Goal: Task Accomplishment & Management: Manage account settings

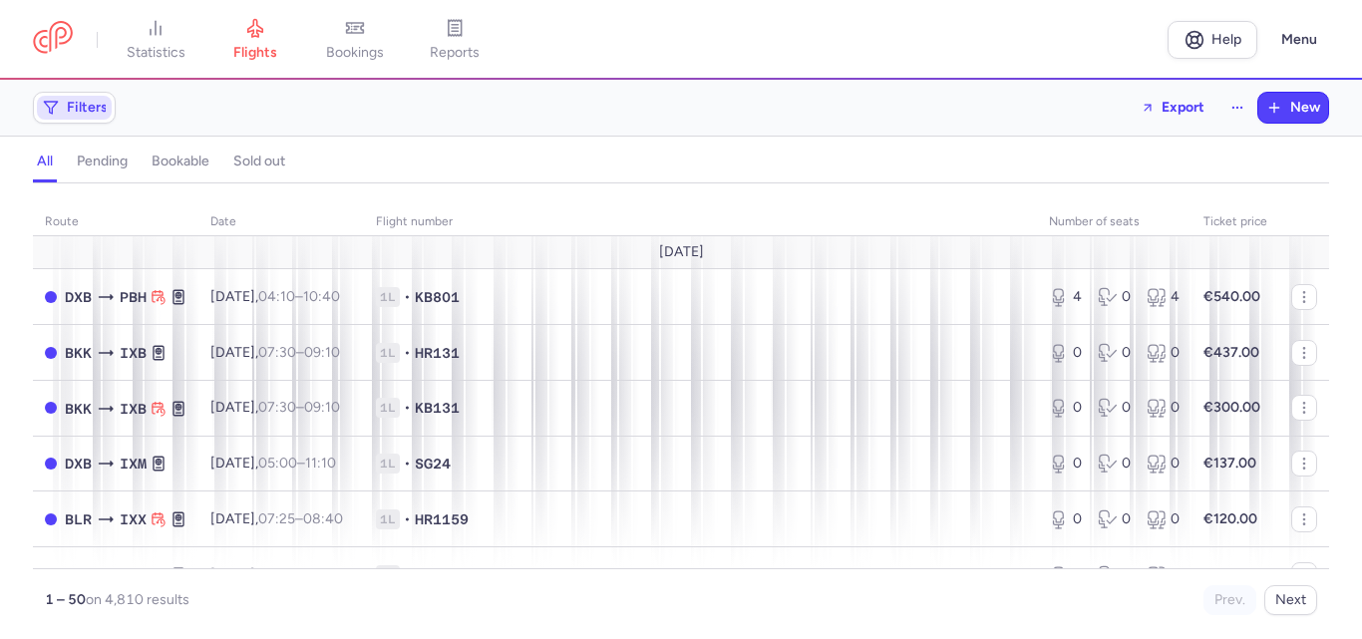
click at [103, 110] on span "Filters" at bounding box center [87, 108] width 41 height 16
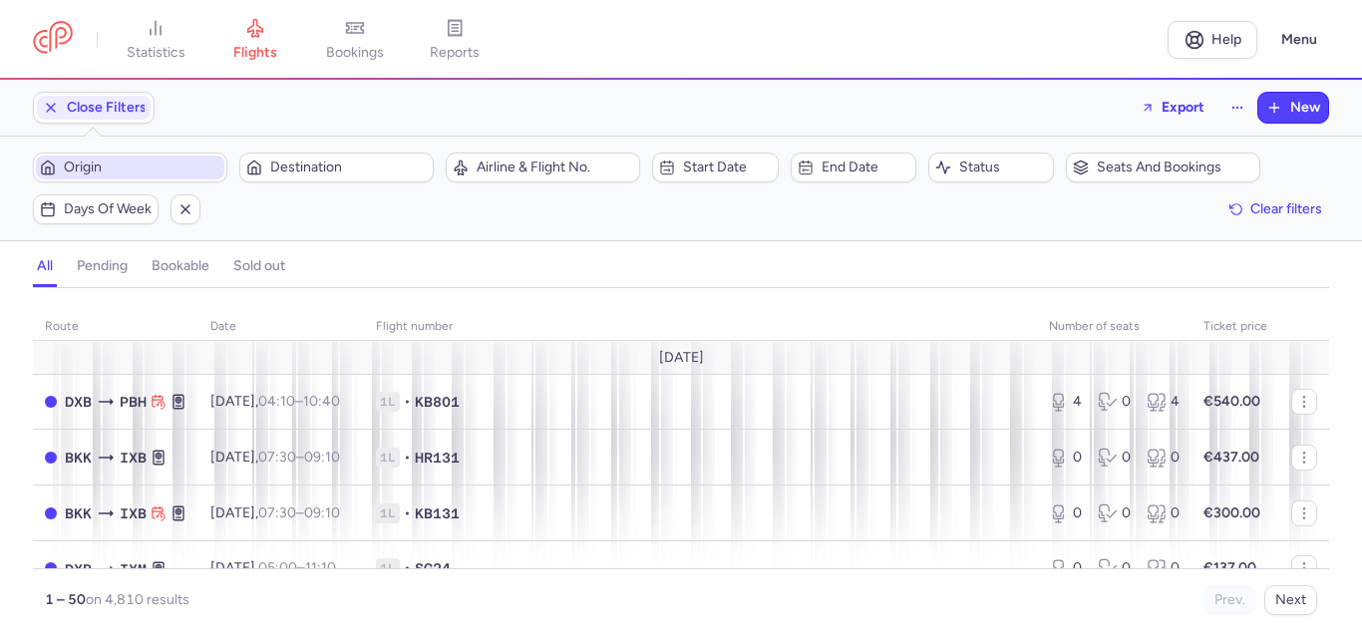
click at [156, 159] on span "Origin" at bounding box center [142, 167] width 156 height 16
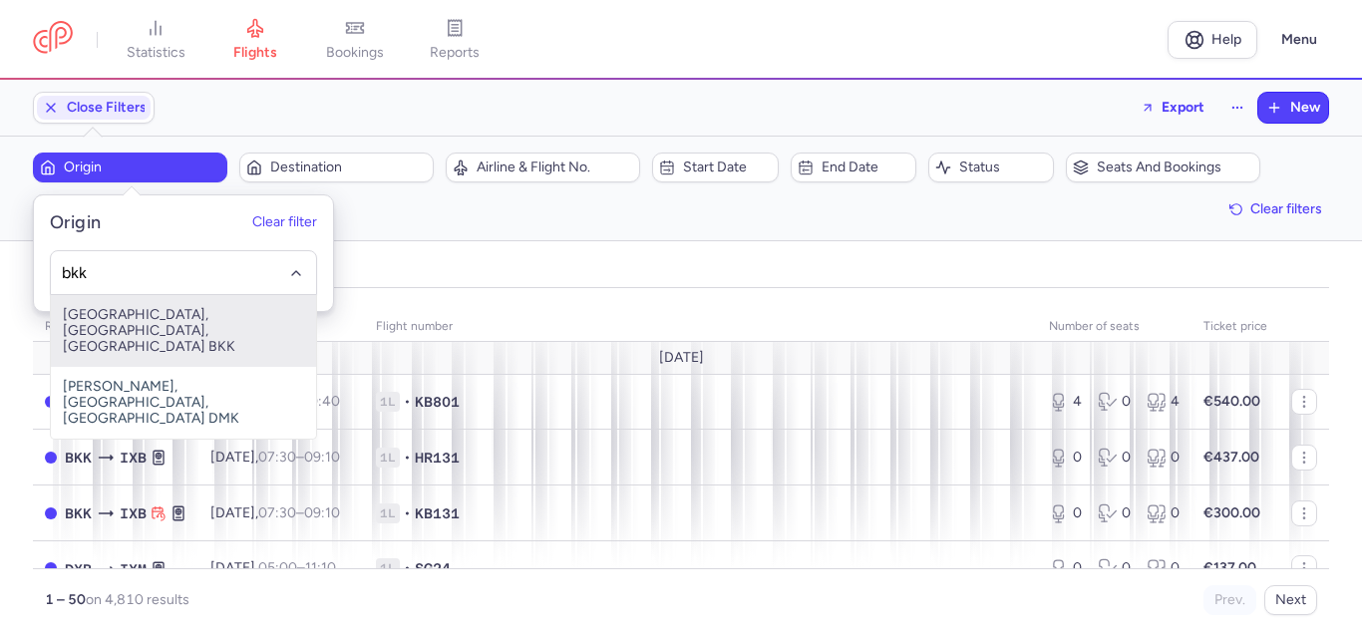
click at [189, 324] on span "[GEOGRAPHIC_DATA], [GEOGRAPHIC_DATA], [GEOGRAPHIC_DATA] BKK" at bounding box center [183, 331] width 265 height 72
type input "bkk"
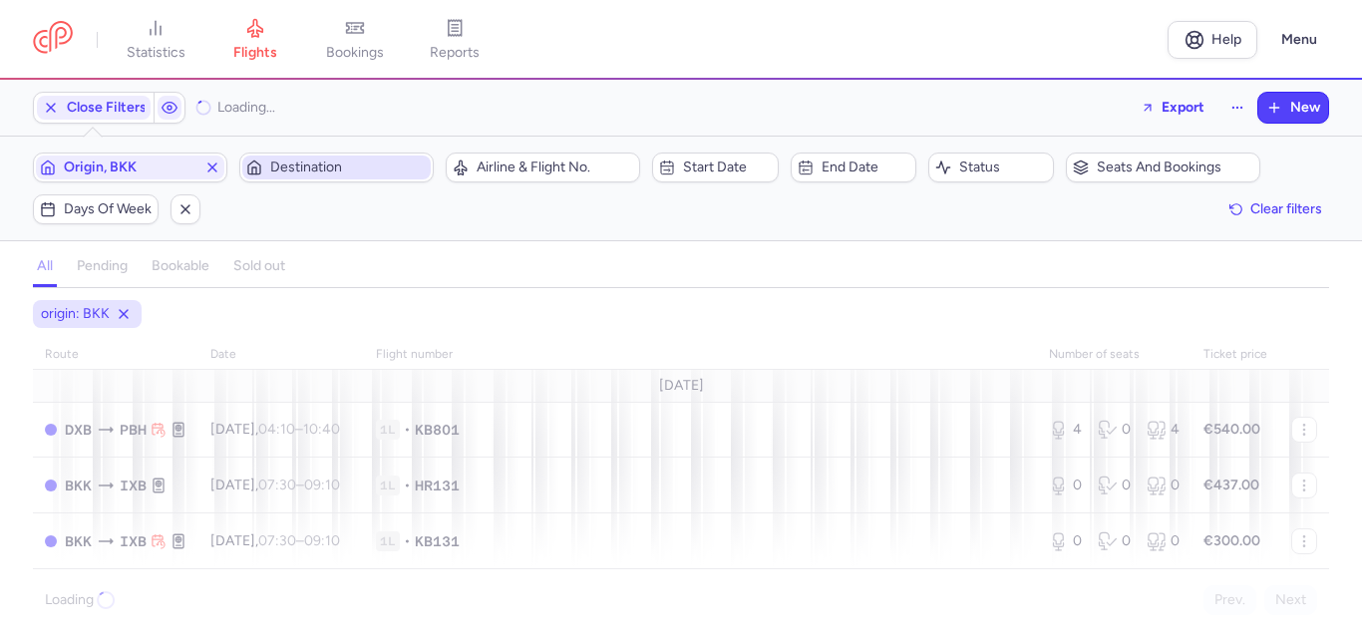
click at [358, 167] on span "Destination" at bounding box center [348, 167] width 156 height 16
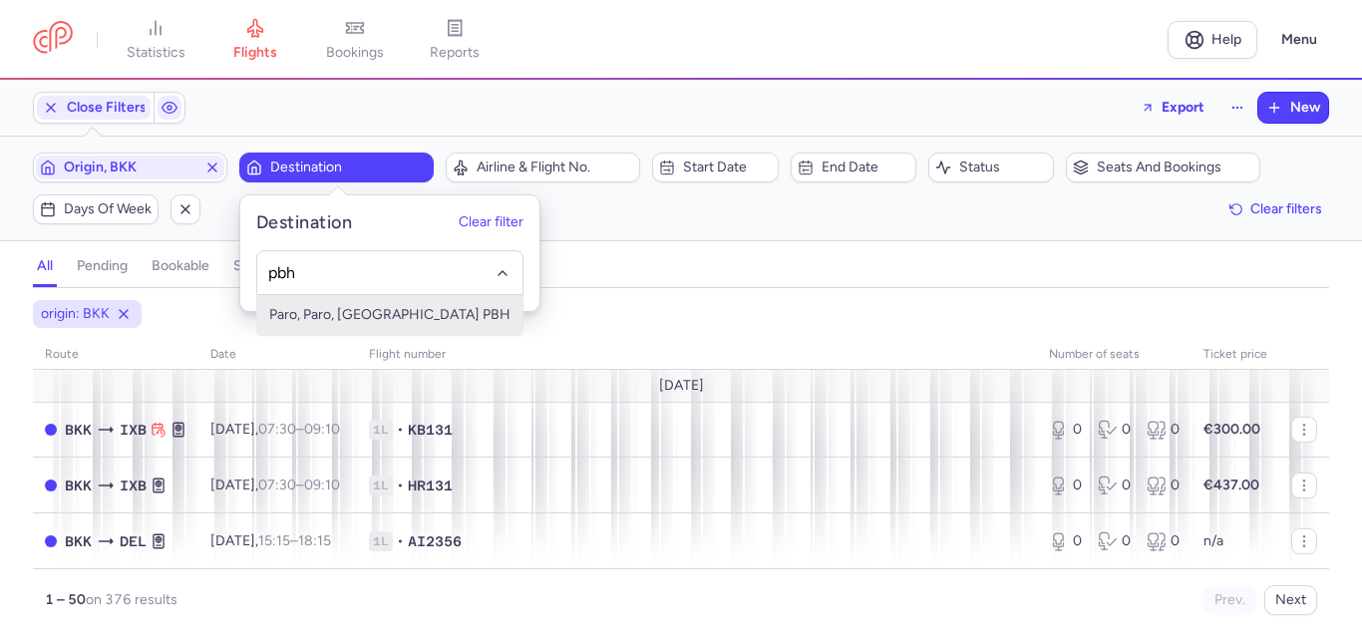
click at [360, 312] on span "Paro, Paro, [GEOGRAPHIC_DATA] PBH" at bounding box center [389, 315] width 265 height 40
type input "pbh"
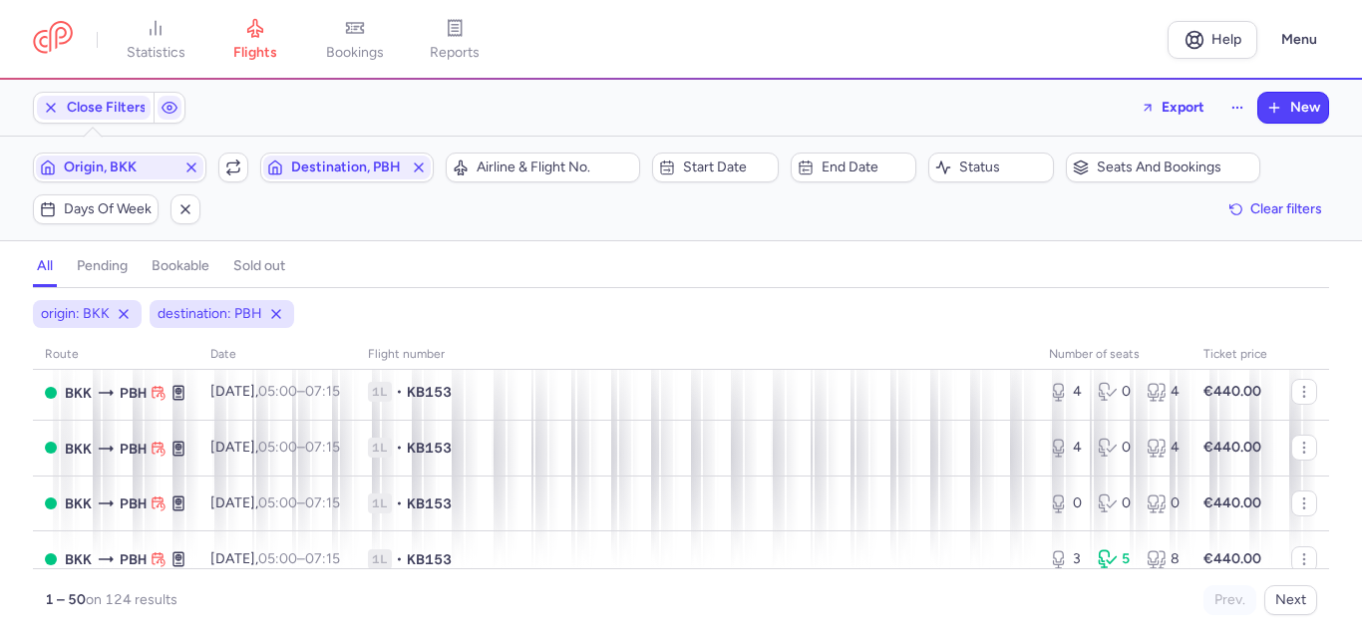
scroll to position [1794, 0]
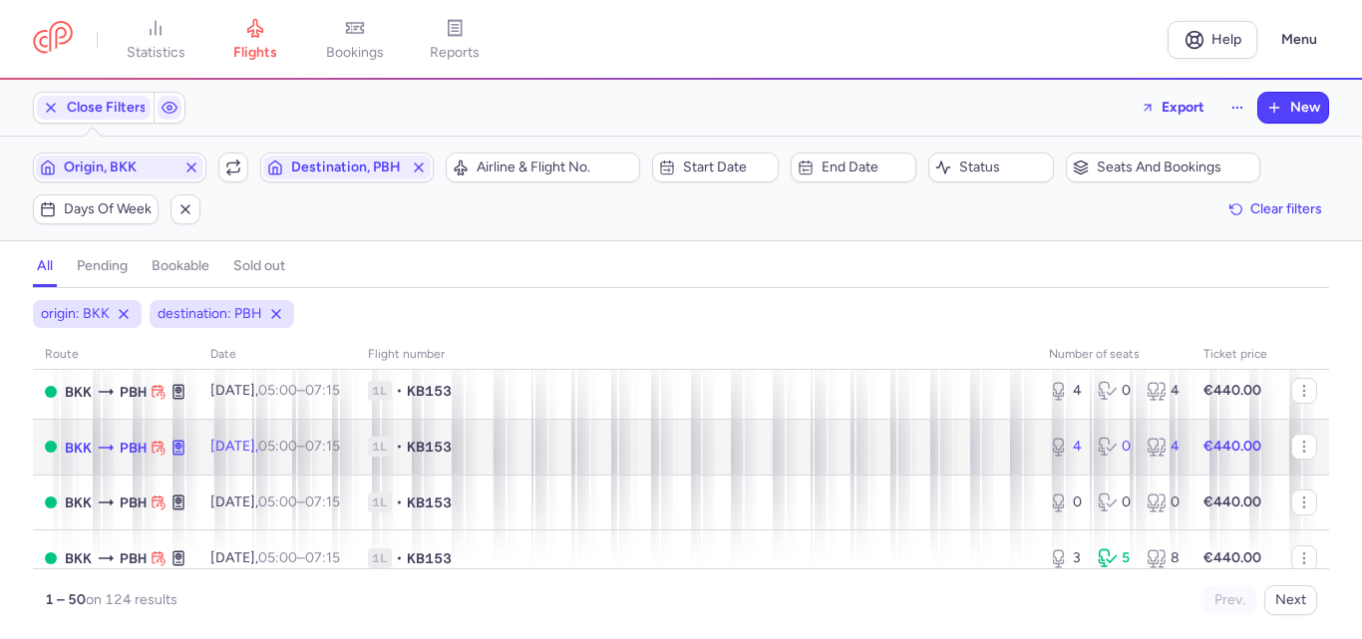
click at [905, 434] on td "1L • KB153" at bounding box center [696, 447] width 681 height 56
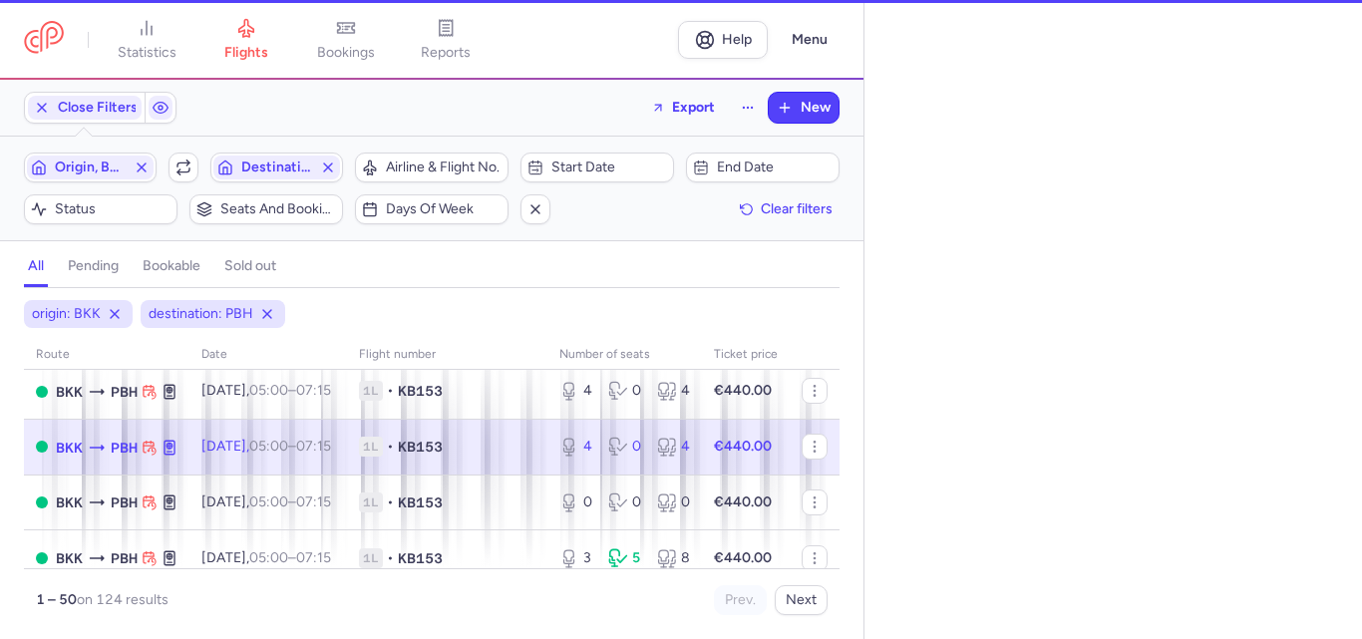
select select "days"
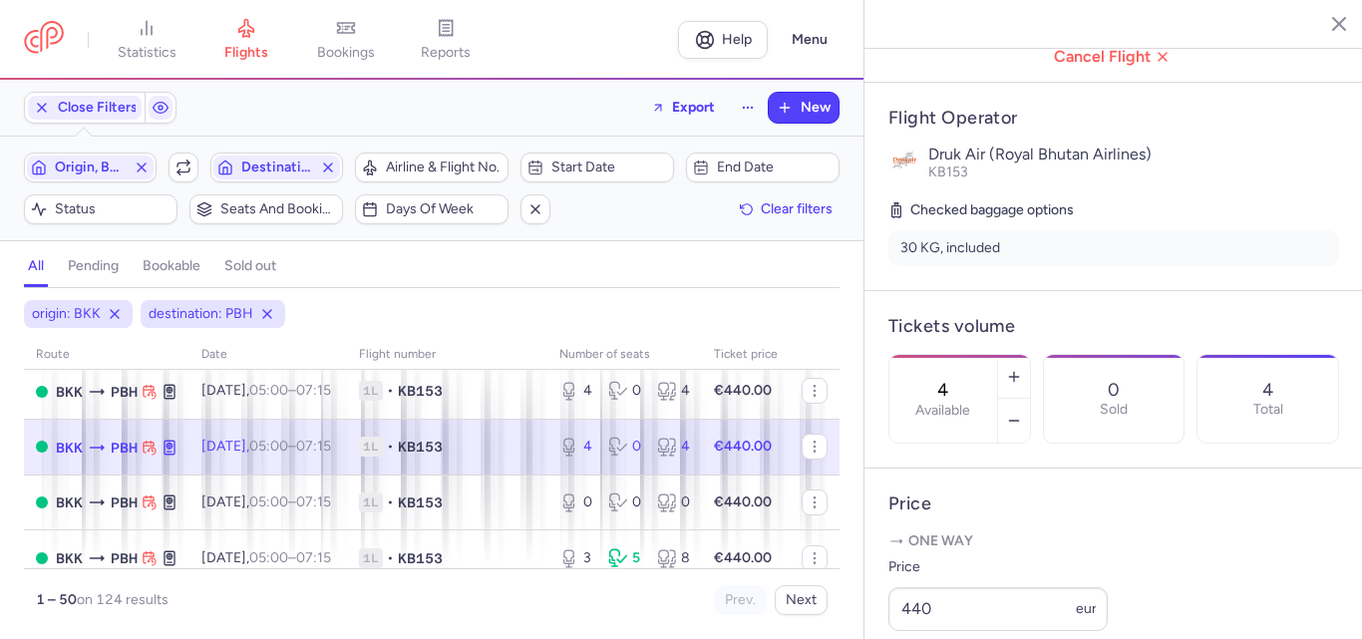
scroll to position [498, 0]
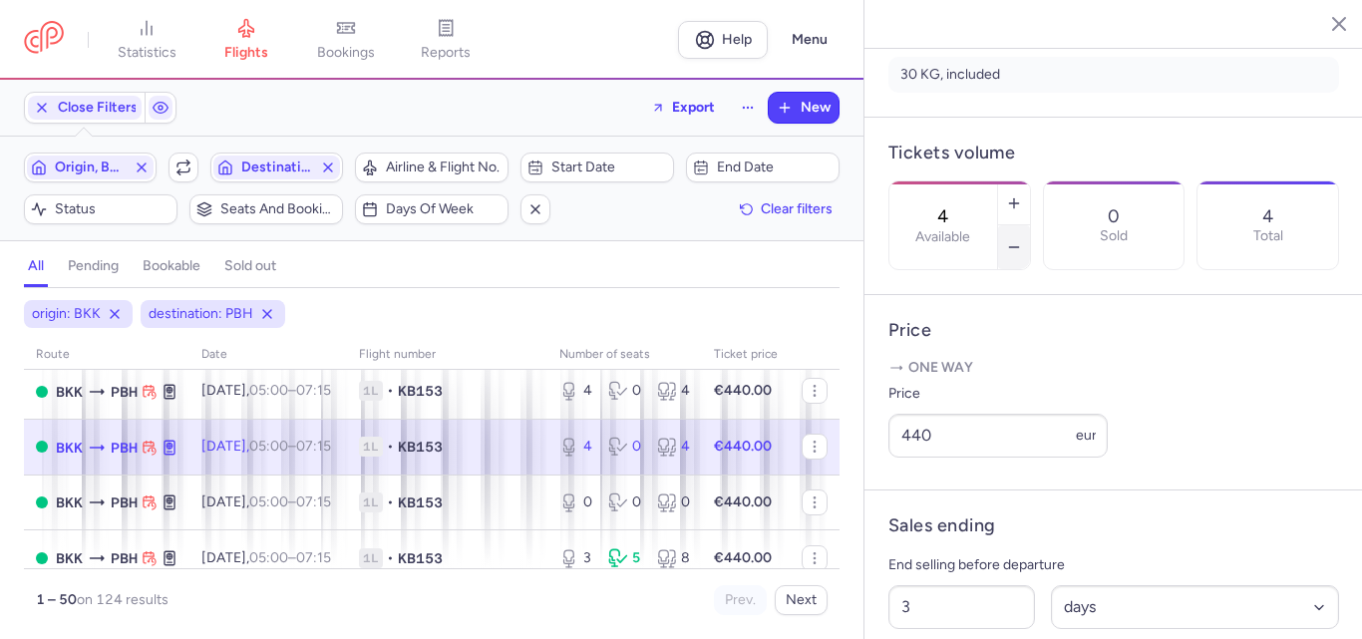
click at [1022, 239] on icon "button" at bounding box center [1014, 247] width 16 height 16
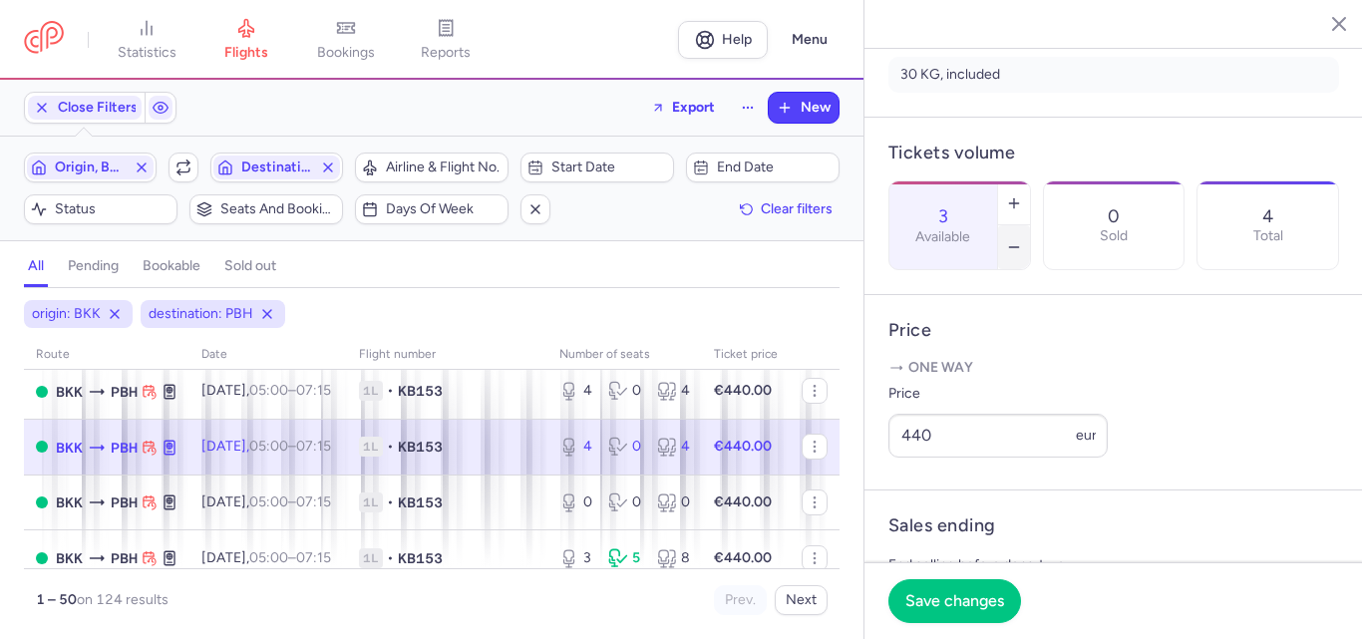
click at [1022, 239] on icon "button" at bounding box center [1014, 247] width 16 height 16
click at [951, 602] on span "Save changes" at bounding box center [954, 600] width 99 height 18
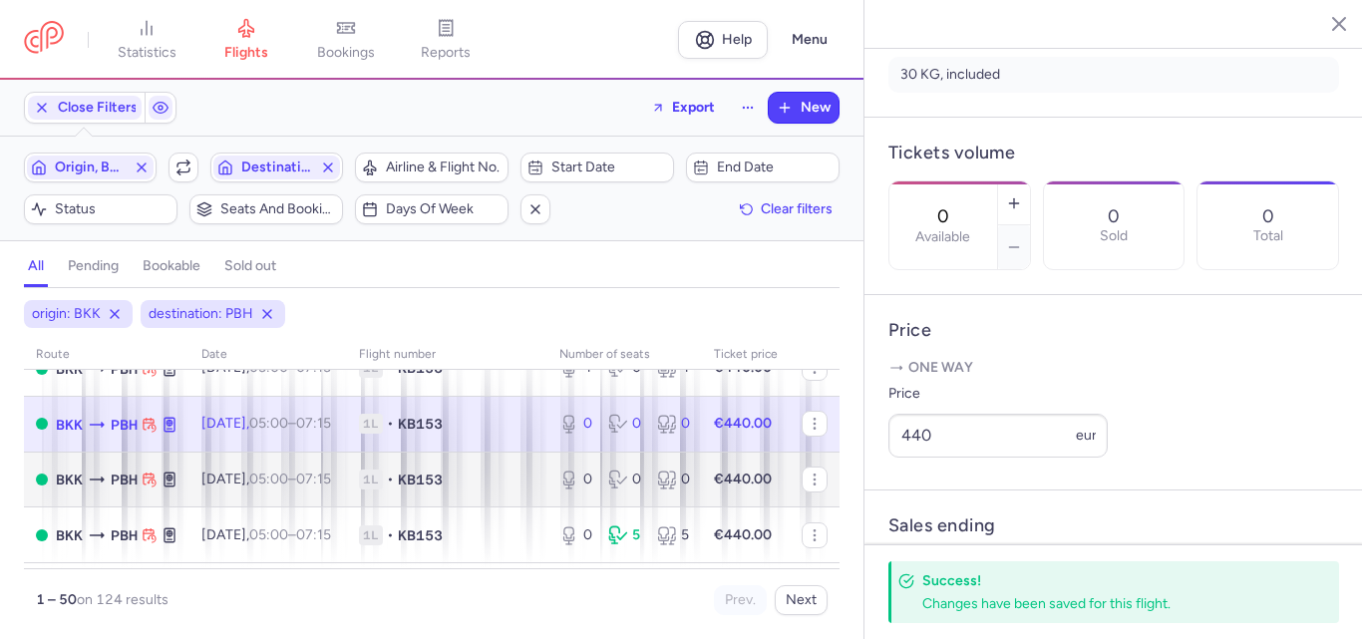
scroll to position [1794, 0]
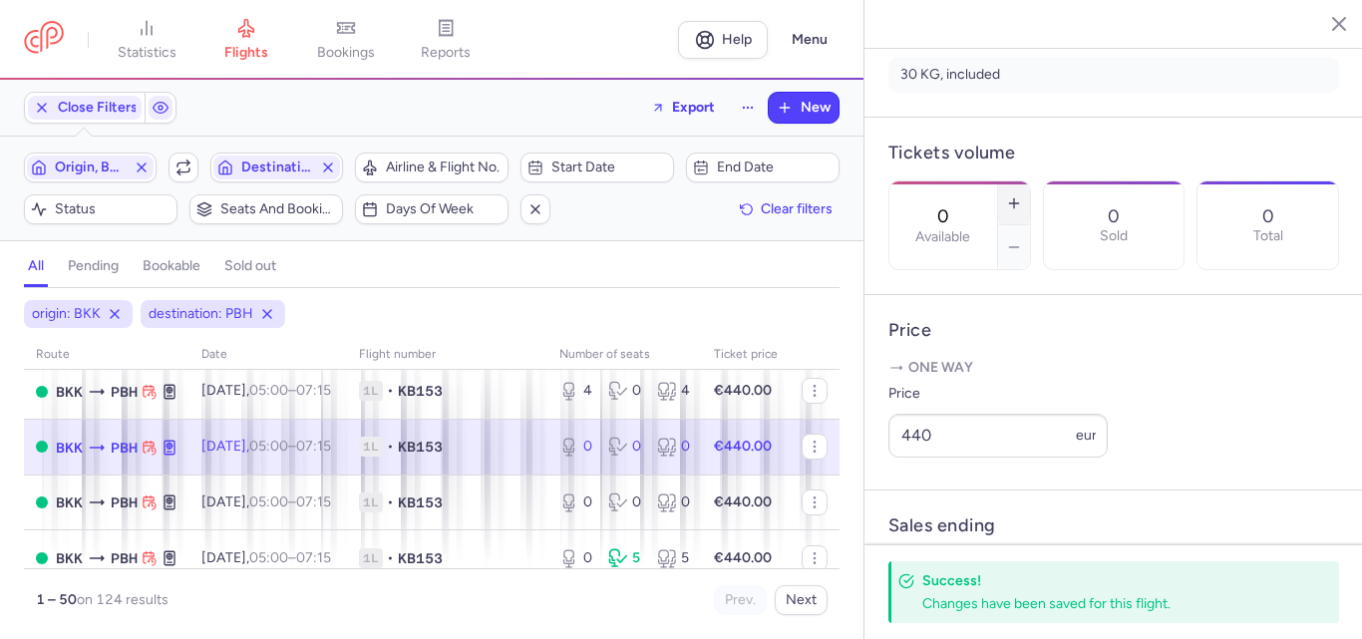
click at [1030, 181] on button "button" at bounding box center [1014, 203] width 32 height 44
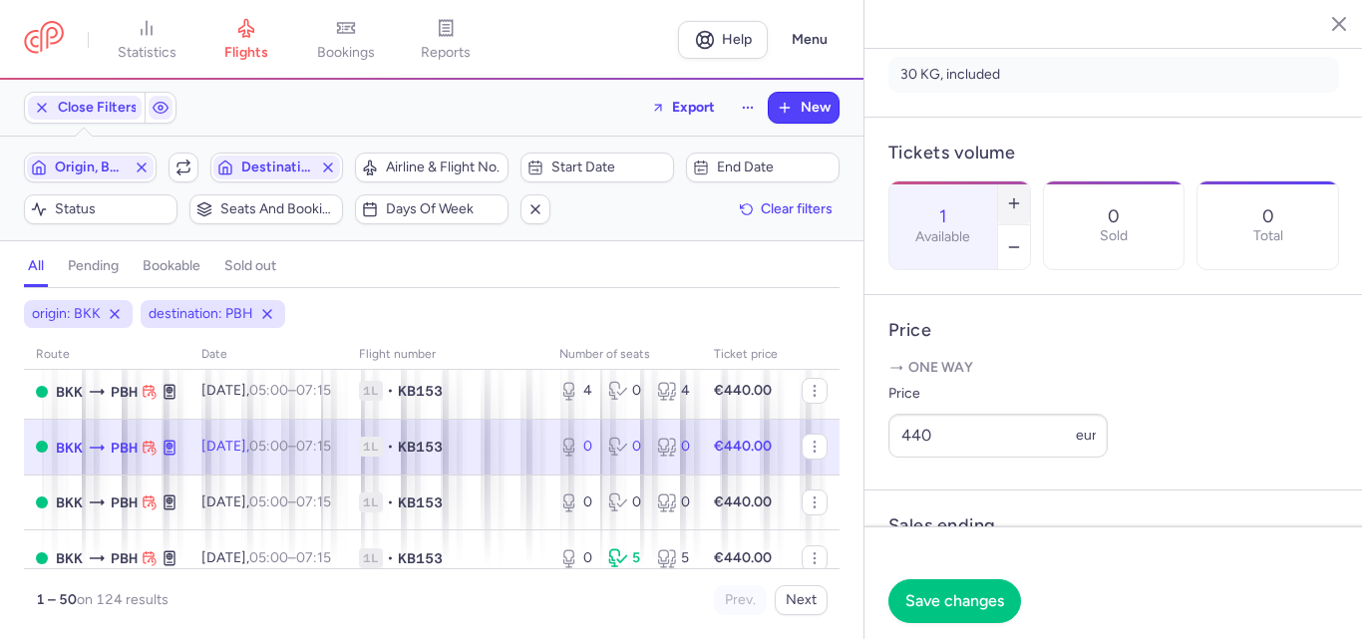
click at [1030, 181] on button "button" at bounding box center [1014, 203] width 32 height 44
type input "2"
click at [952, 608] on span "Save changes" at bounding box center [954, 600] width 99 height 18
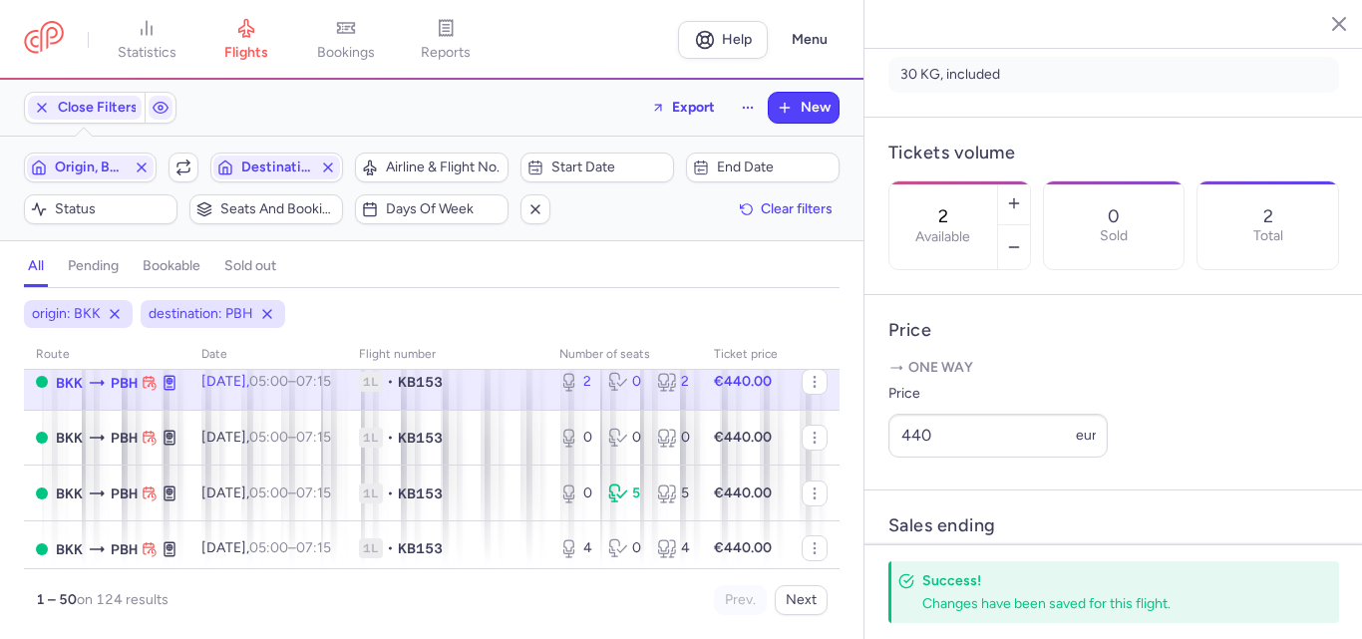
scroll to position [1894, 0]
